Goal: Find specific page/section: Find specific page/section

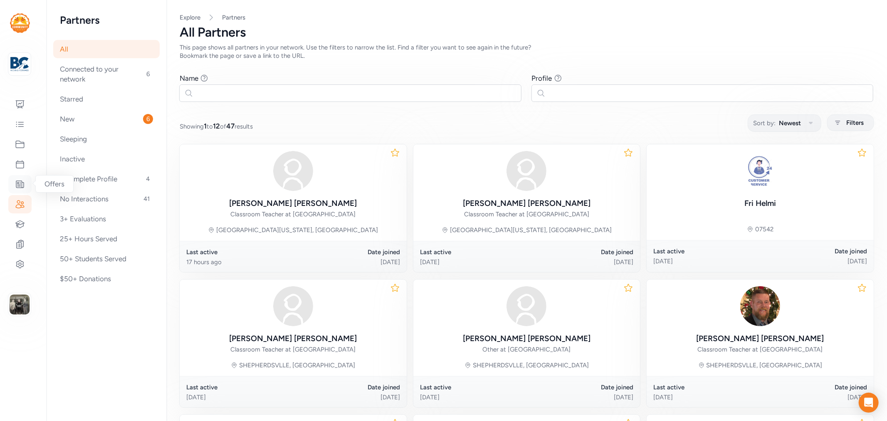
click at [17, 185] on icon at bounding box center [20, 184] width 10 height 10
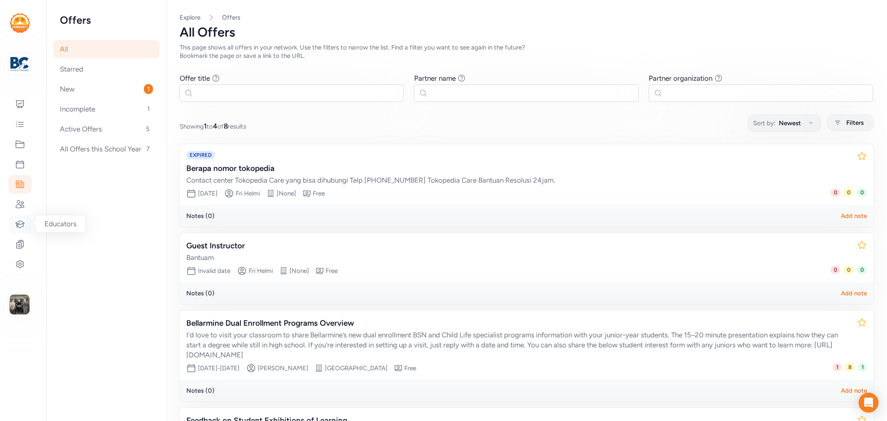
click at [21, 225] on icon at bounding box center [20, 224] width 10 height 10
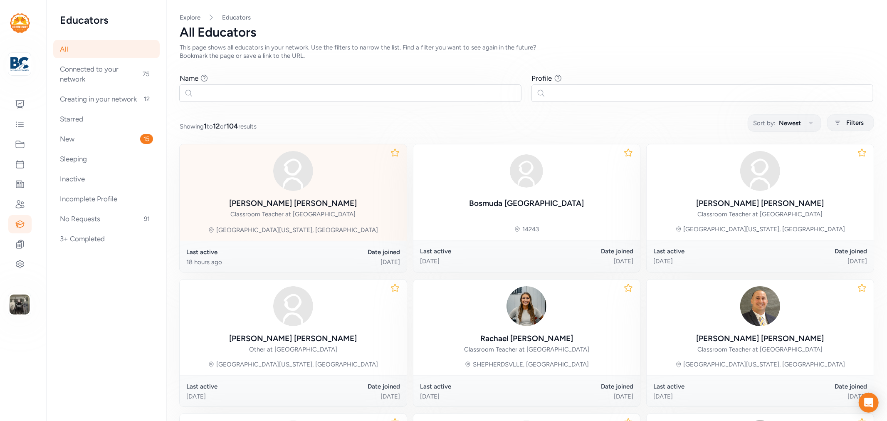
click at [259, 225] on div "[PERSON_NAME] Classroom Teacher at [GEOGRAPHIC_DATA] [GEOGRAPHIC_DATA][US_STATE…" at bounding box center [293, 192] width 227 height 97
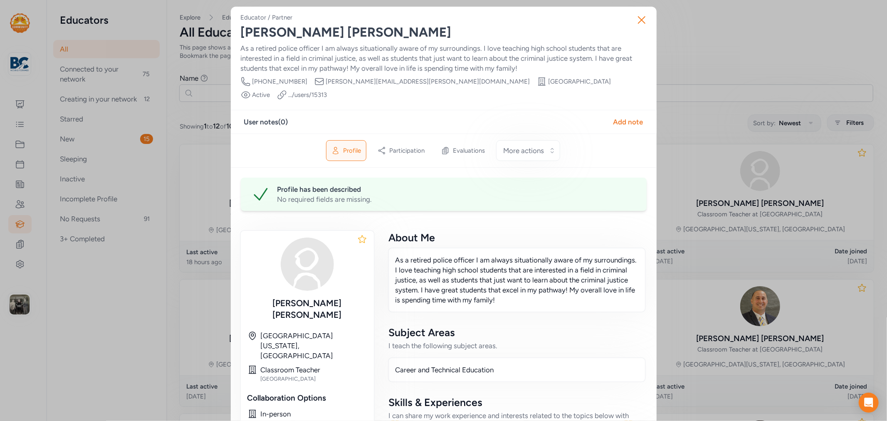
click at [19, 102] on div "Close Educator / Partner [PERSON_NAME] As a retired police officer I am always …" at bounding box center [443, 370] width 887 height 741
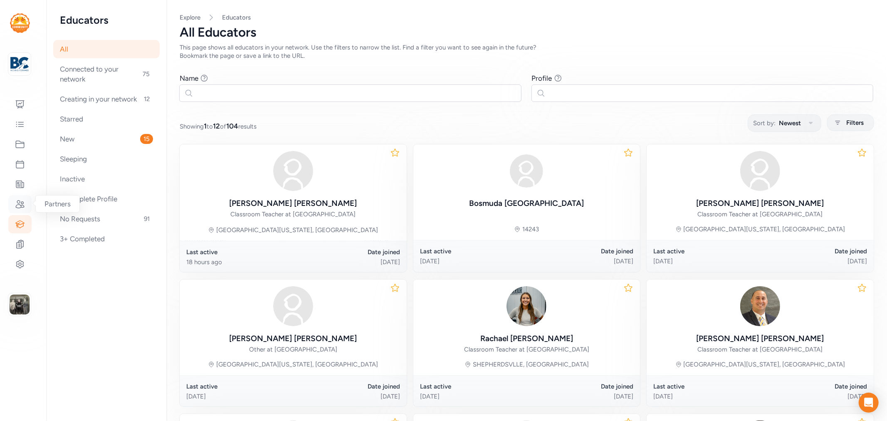
click at [21, 201] on icon at bounding box center [20, 204] width 10 height 10
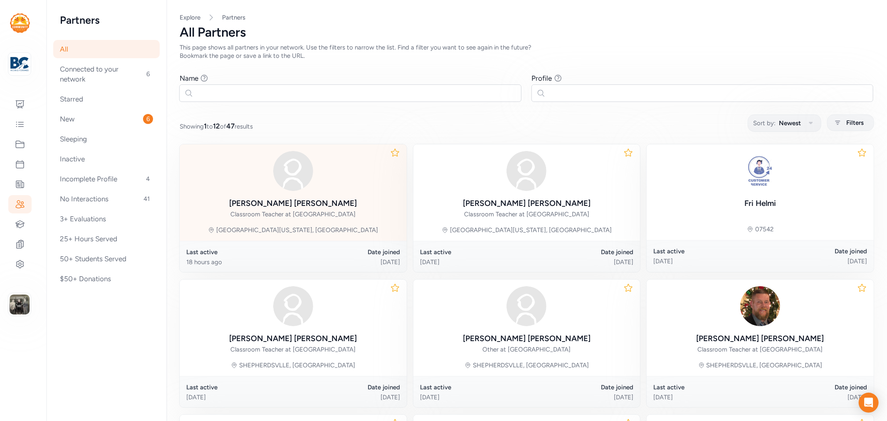
click at [297, 196] on div "[PERSON_NAME] Classroom Teacher at [GEOGRAPHIC_DATA]" at bounding box center [293, 185] width 128 height 68
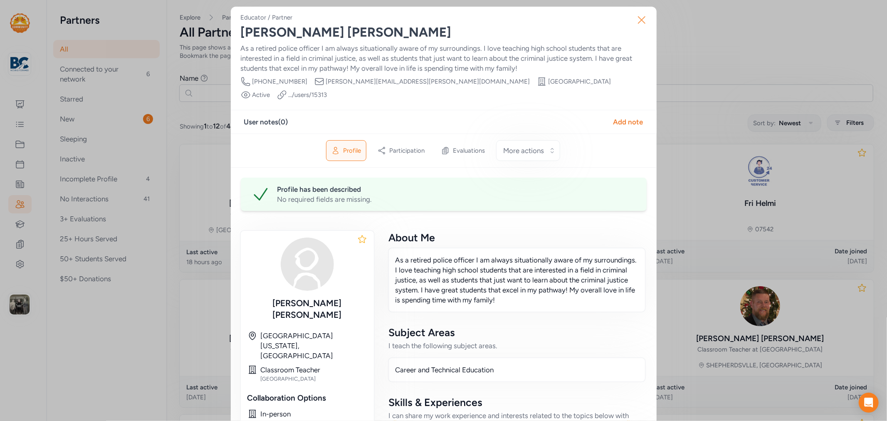
click at [646, 21] on button "Close" at bounding box center [642, 20] width 27 height 27
